Goal: Task Accomplishment & Management: Complete application form

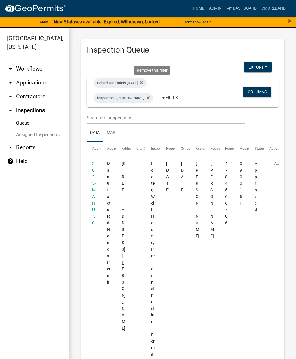
click at [143, 83] on fa-icon at bounding box center [140, 82] width 5 height 9
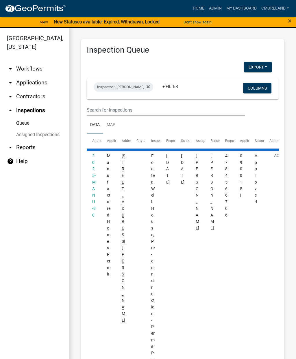
select select "2: 50"
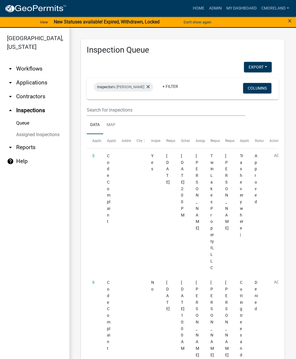
click at [150, 88] on icon at bounding box center [147, 86] width 3 height 5
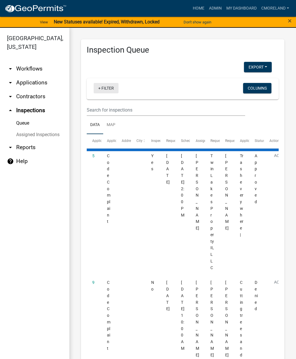
click at [106, 89] on link "+ Filter" at bounding box center [106, 88] width 25 height 10
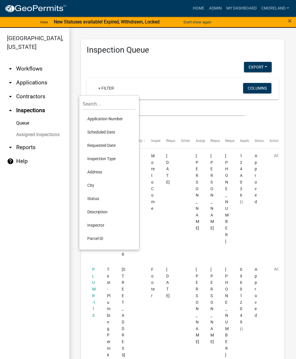
click at [110, 145] on li "Requested Date" at bounding box center [109, 145] width 53 height 13
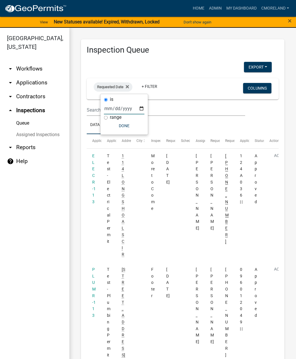
click at [123, 107] on input "date" at bounding box center [124, 109] width 40 height 12
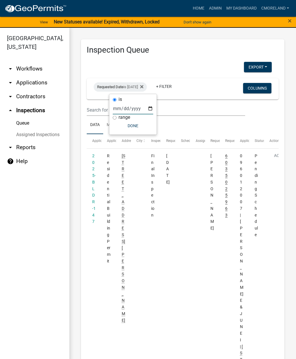
type input "[DATE]"
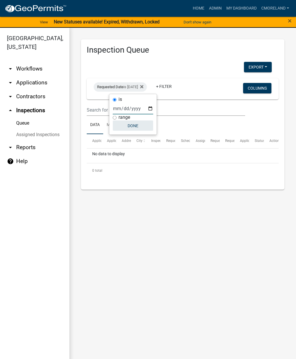
click at [132, 128] on button "Done" at bounding box center [133, 125] width 40 height 10
click at [141, 89] on div "Requested Date is [DATE]" at bounding box center [120, 86] width 53 height 9
click at [135, 106] on input "[DATE]" at bounding box center [133, 109] width 40 height 12
type input "[DATE]"
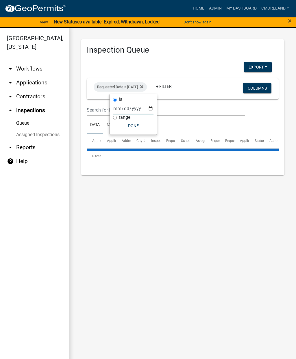
select select "2: 50"
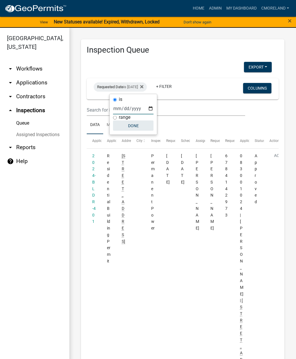
click at [138, 127] on button "Done" at bounding box center [133, 125] width 40 height 10
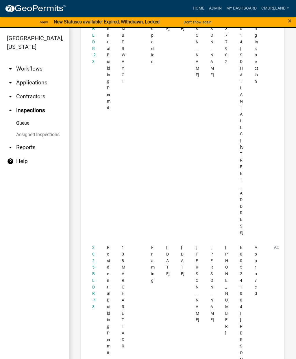
scroll to position [4427, 0]
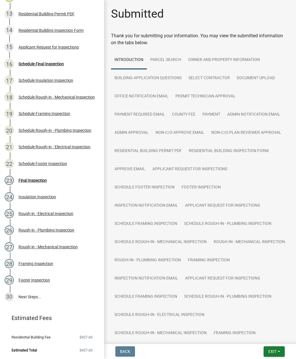
scroll to position [291, 0]
click at [49, 62] on div "Schedule Final Inspection" at bounding box center [40, 64] width 45 height 4
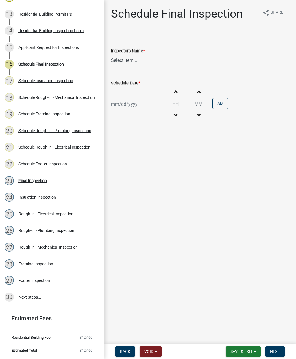
click at [179, 52] on div "Inspectors Name *" at bounding box center [200, 50] width 178 height 7
click at [160, 65] on select "Select Item... mrivera ([PERSON_NAME]) jstokes ([PERSON_NAME]) asmith105 ([PERS…" at bounding box center [200, 60] width 178 height 12
select select "07642ab0-564c-47bb-824b-0ccf2da83593"
click at [139, 105] on div at bounding box center [137, 104] width 53 height 12
select select "8"
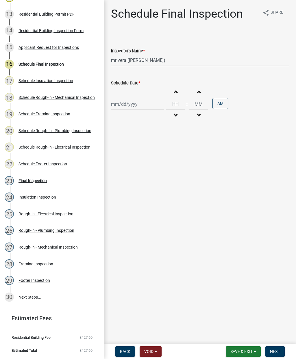
select select "2025"
click at [147, 160] on div "21" at bounding box center [144, 162] width 9 height 9
type input "[DATE]"
click at [282, 350] on button "Next" at bounding box center [274, 351] width 19 height 10
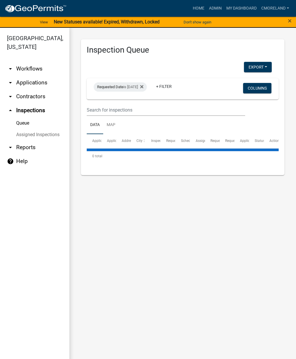
select select "2: 50"
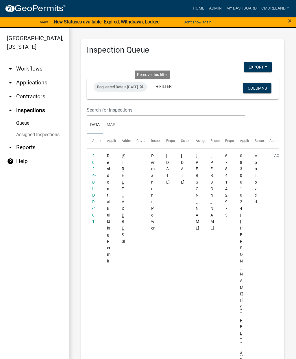
click at [143, 89] on fa-icon at bounding box center [140, 86] width 5 height 9
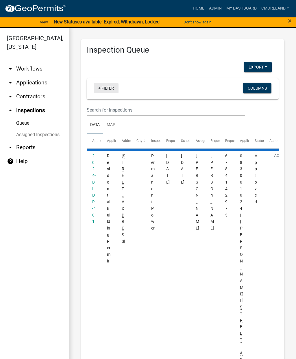
click at [104, 88] on link "+ Filter" at bounding box center [106, 88] width 25 height 10
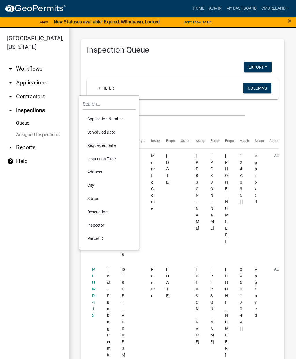
click at [96, 130] on li "Scheduled Date" at bounding box center [109, 131] width 53 height 13
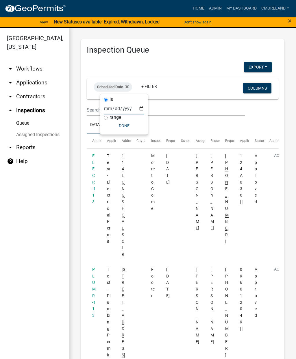
click at [115, 108] on input "date" at bounding box center [124, 109] width 40 height 12
type input "[DATE]"
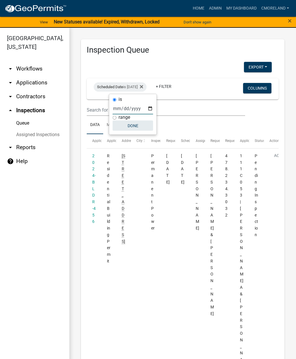
click at [126, 123] on button "Done" at bounding box center [133, 125] width 40 height 10
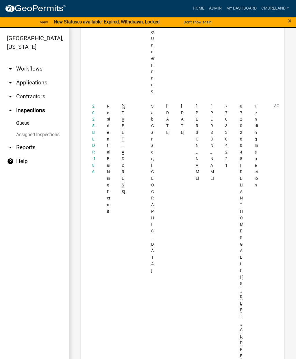
scroll to position [4080, 0]
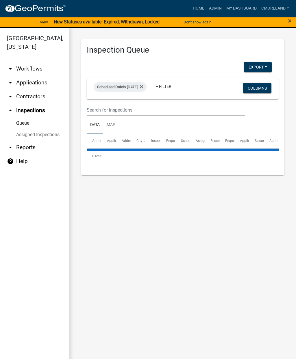
select select "2: 50"
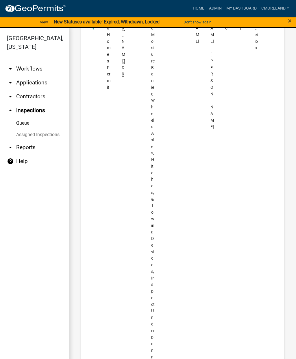
scroll to position [3816, 0]
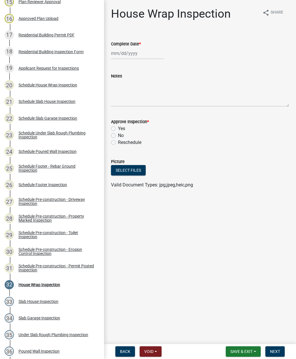
scroll to position [337, 0]
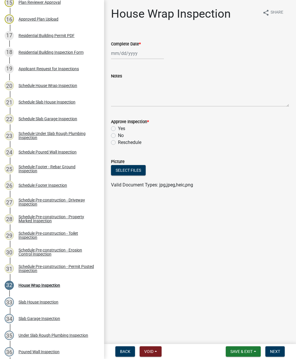
click at [64, 86] on div "Schedule House Wrap Inspection" at bounding box center [47, 85] width 59 height 4
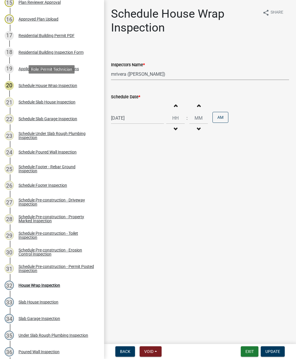
click at [168, 76] on select "Select Item... mrivera ([PERSON_NAME]) jstokes ([PERSON_NAME]) asmith105 ([PERS…" at bounding box center [200, 74] width 178 height 12
select select "a0ea4169-8540-4a2c-b9f4-cf4c1ffdeb95"
click at [279, 349] on span "Update" at bounding box center [272, 351] width 15 height 5
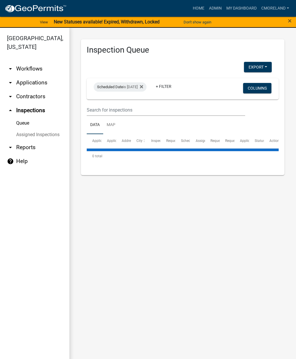
select select "2: 50"
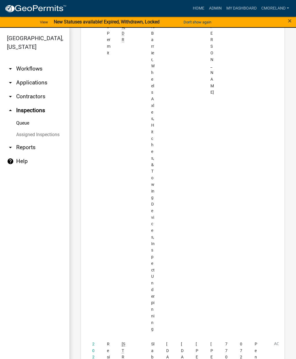
scroll to position [3843, 0]
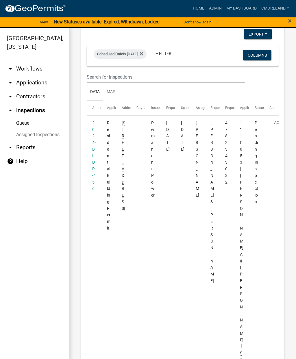
scroll to position [30, 0]
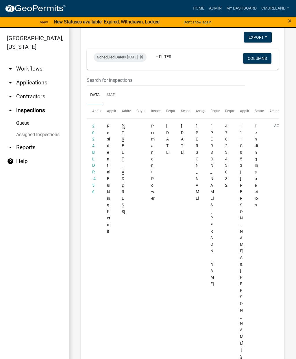
click at [176, 52] on link "+ Filter" at bounding box center [163, 56] width 25 height 10
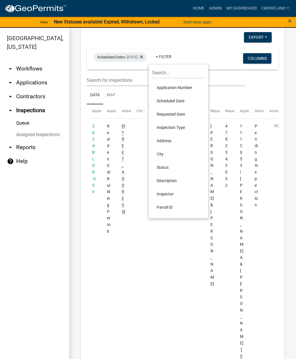
click at [181, 196] on li "Inspector" at bounding box center [178, 193] width 53 height 13
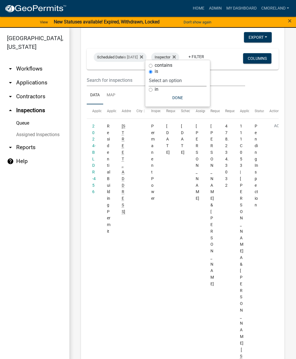
click at [195, 82] on select "Select an option None [PERSON_NAME] [PERSON_NAME] [PERSON_NAME] [PERSON_NAME] […" at bounding box center [178, 81] width 58 height 12
select select "a0ea4169-8540-4a2c-b9f4-cf4c1ffdeb95"
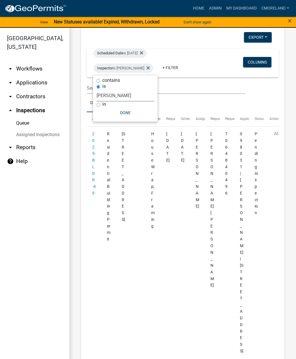
click at [134, 117] on button "Done" at bounding box center [125, 112] width 58 height 10
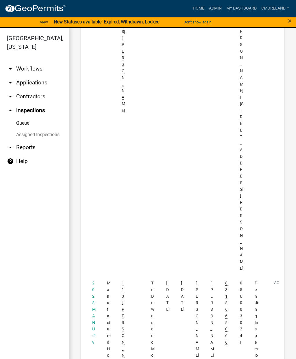
scroll to position [1372, 0]
